Goal: Task Accomplishment & Management: Manage account settings

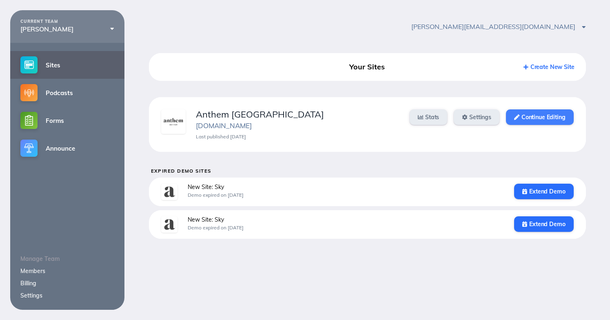
click at [532, 117] on link "Continue Editing" at bounding box center [539, 116] width 67 height 15
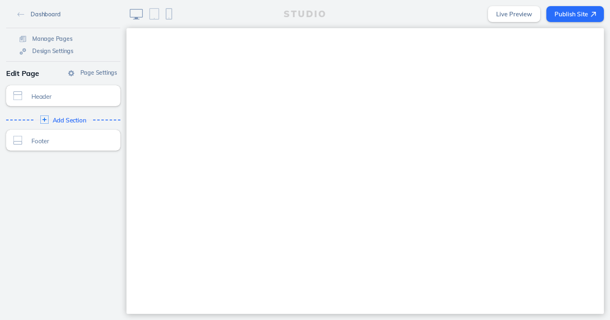
click at [30, 17] on link "Dashboard" at bounding box center [38, 14] width 49 height 12
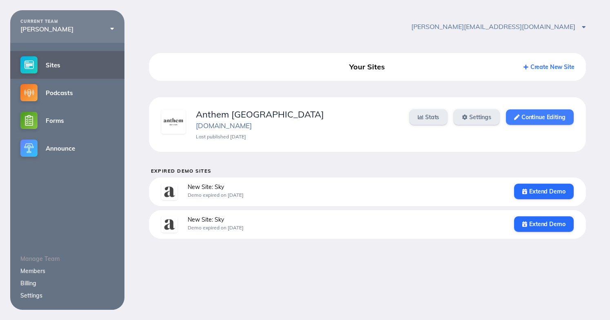
click at [548, 124] on link "Continue Editing" at bounding box center [539, 116] width 67 height 15
